Goal: Task Accomplishment & Management: Use online tool/utility

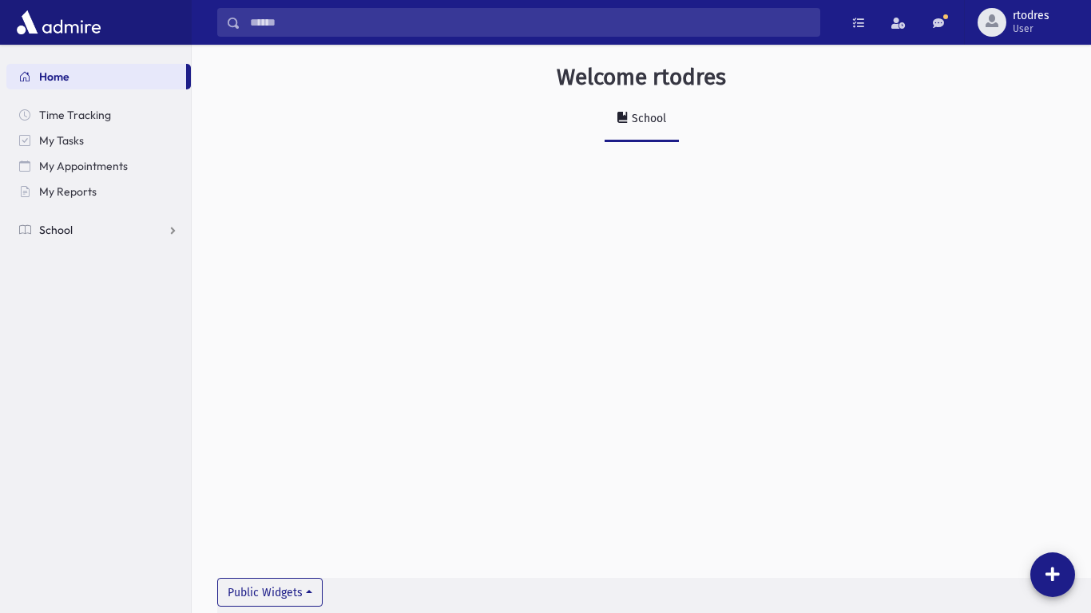
click at [69, 229] on span "School" at bounding box center [56, 230] width 34 height 14
click at [105, 272] on link "Attendance" at bounding box center [98, 281] width 184 height 26
click at [113, 300] on link "Entry" at bounding box center [98, 307] width 184 height 26
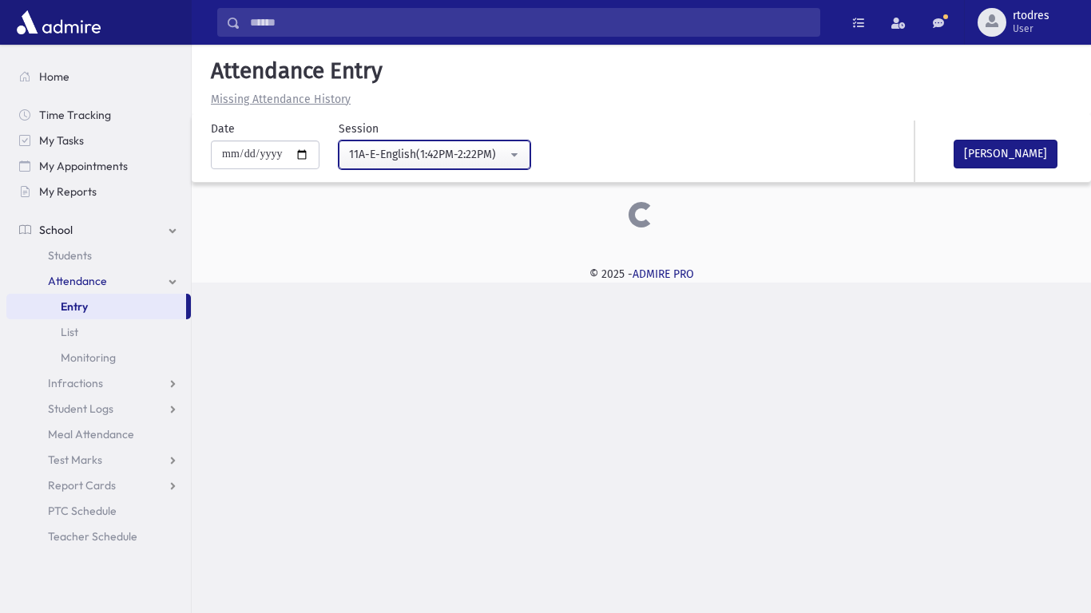
click at [450, 150] on div "11A-E-English(1:42PM-2:22PM)" at bounding box center [428, 154] width 158 height 17
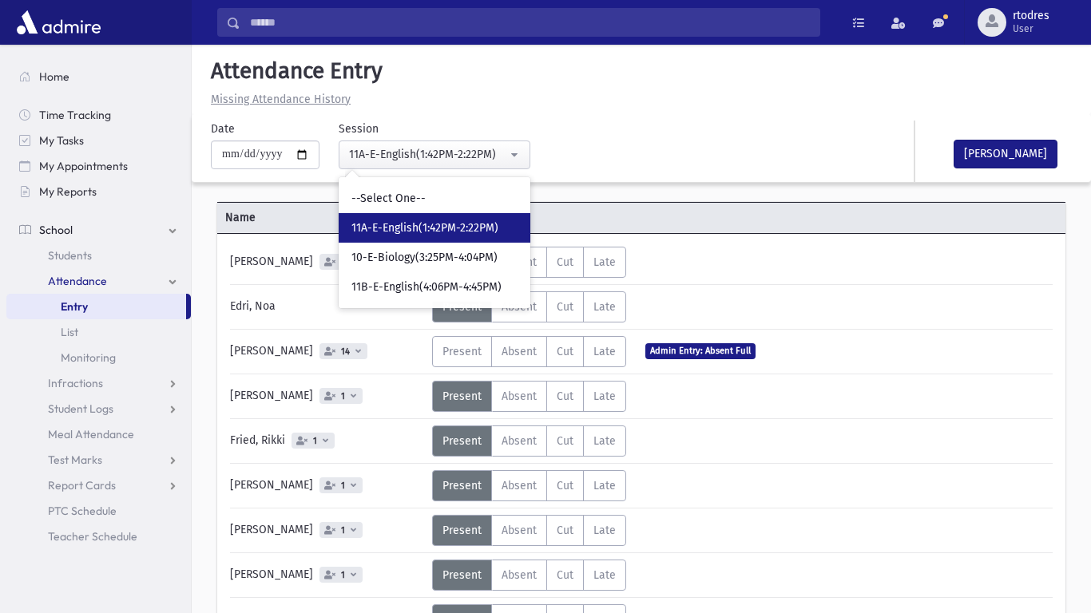
click at [768, 216] on div "Name Attendance" at bounding box center [641, 218] width 848 height 32
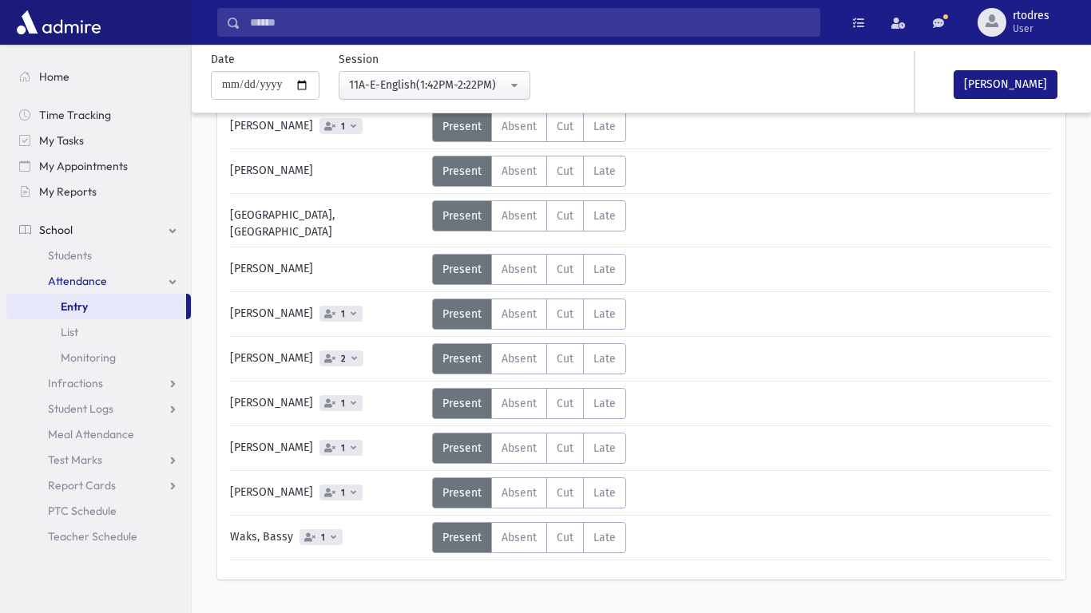
scroll to position [541, 0]
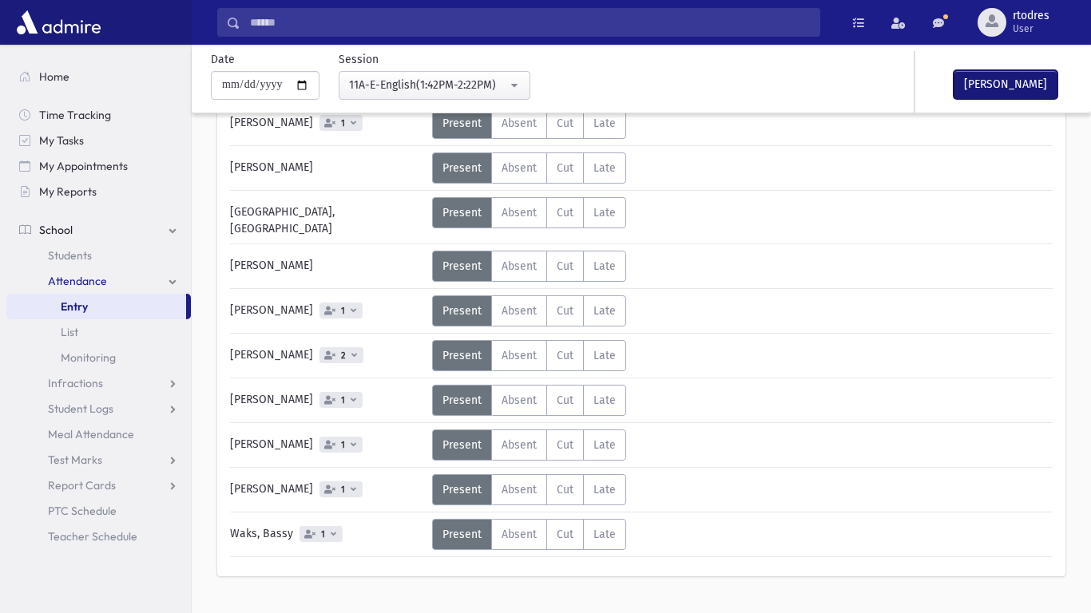
click at [1039, 97] on button "[PERSON_NAME]" at bounding box center [1006, 84] width 104 height 29
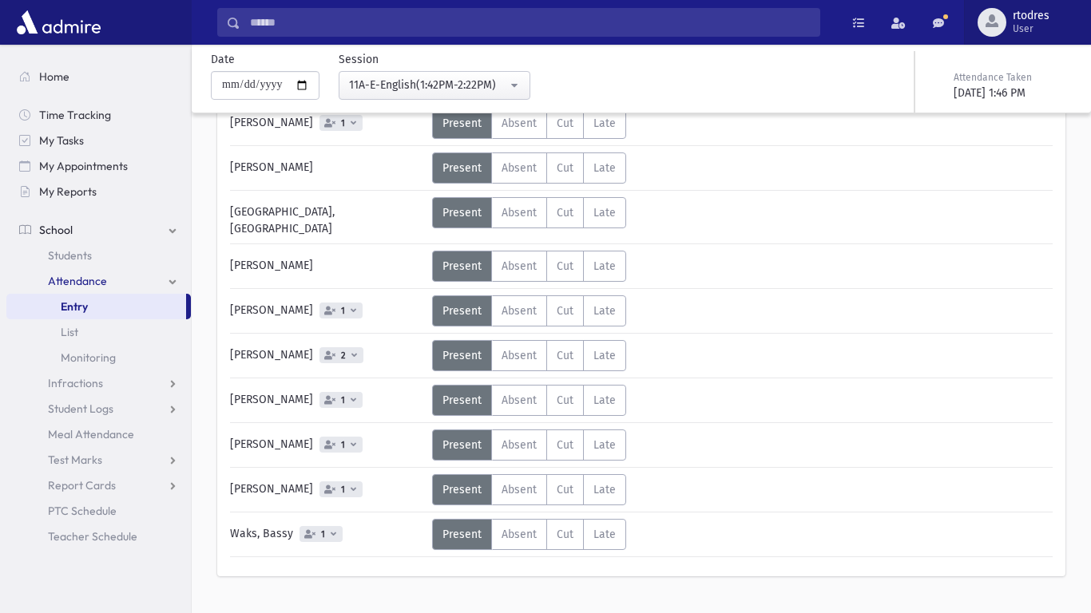
click at [1037, 0] on button "rtodres User" at bounding box center [1027, 22] width 127 height 45
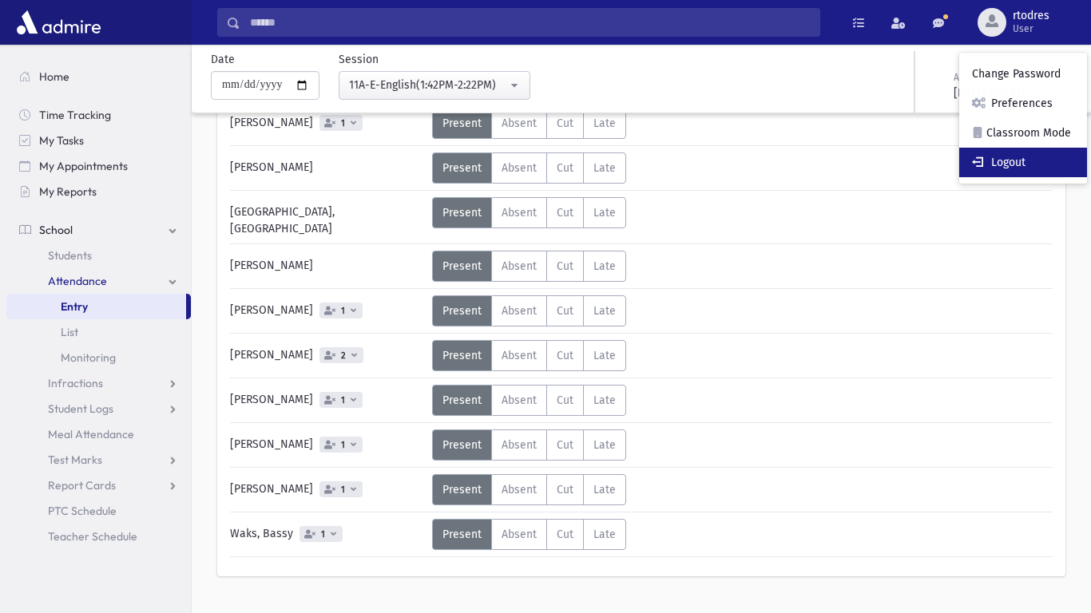
click at [973, 174] on link "Logout" at bounding box center [1023, 163] width 128 height 30
